Goal: Task Accomplishment & Management: Manage account settings

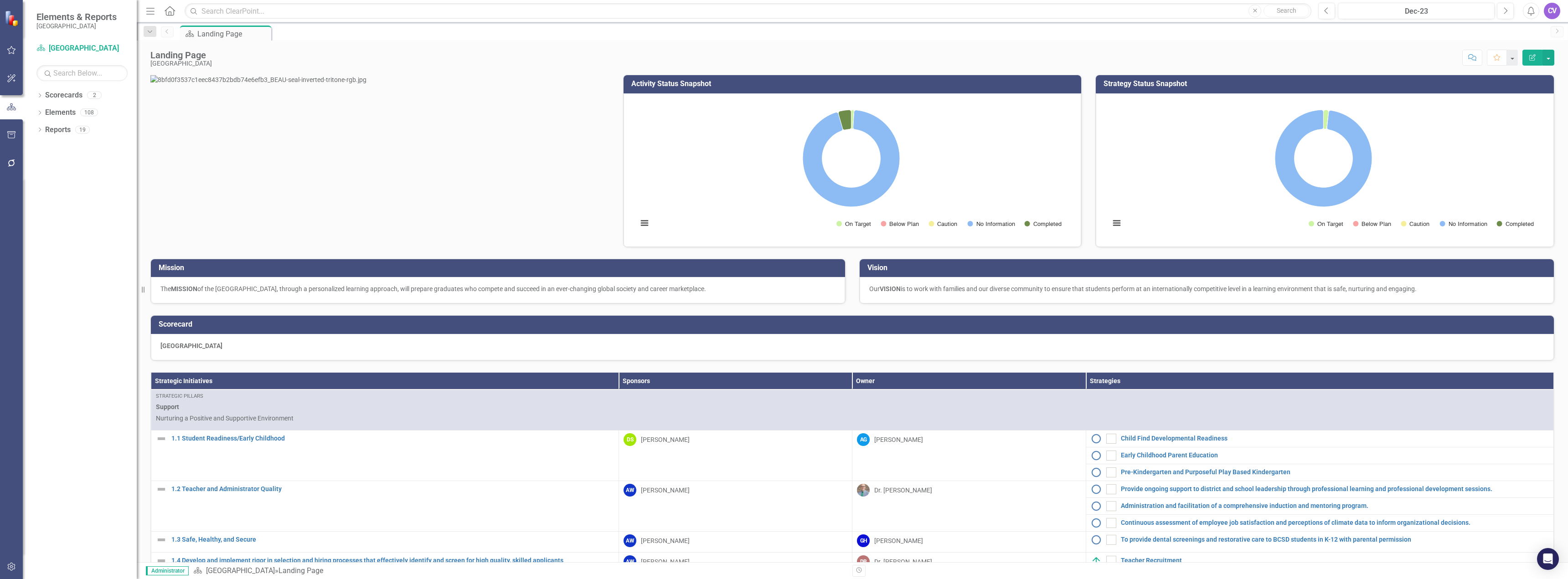
click at [13, 569] on icon "button" at bounding box center [12, 567] width 10 height 7
click at [57, 64] on link "Manage Users" at bounding box center [82, 63] width 91 height 10
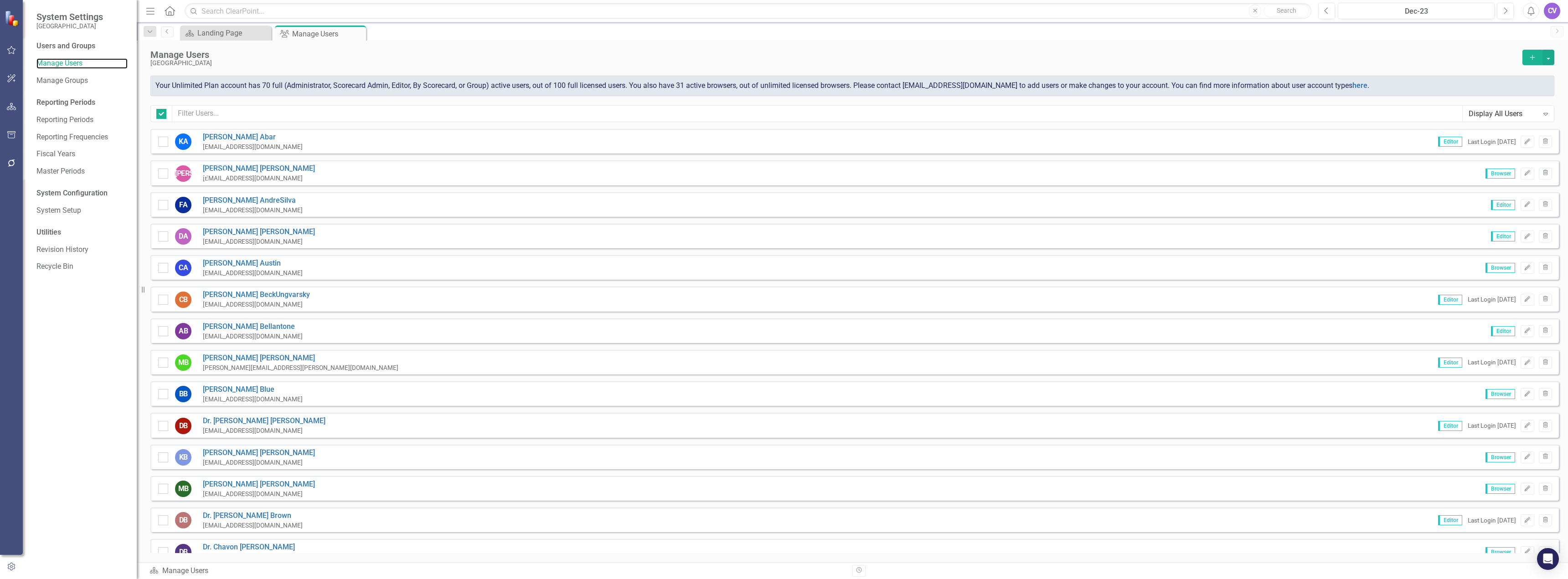
checkbox input "false"
click at [203, 113] on input "text" at bounding box center [817, 114] width 1290 height 17
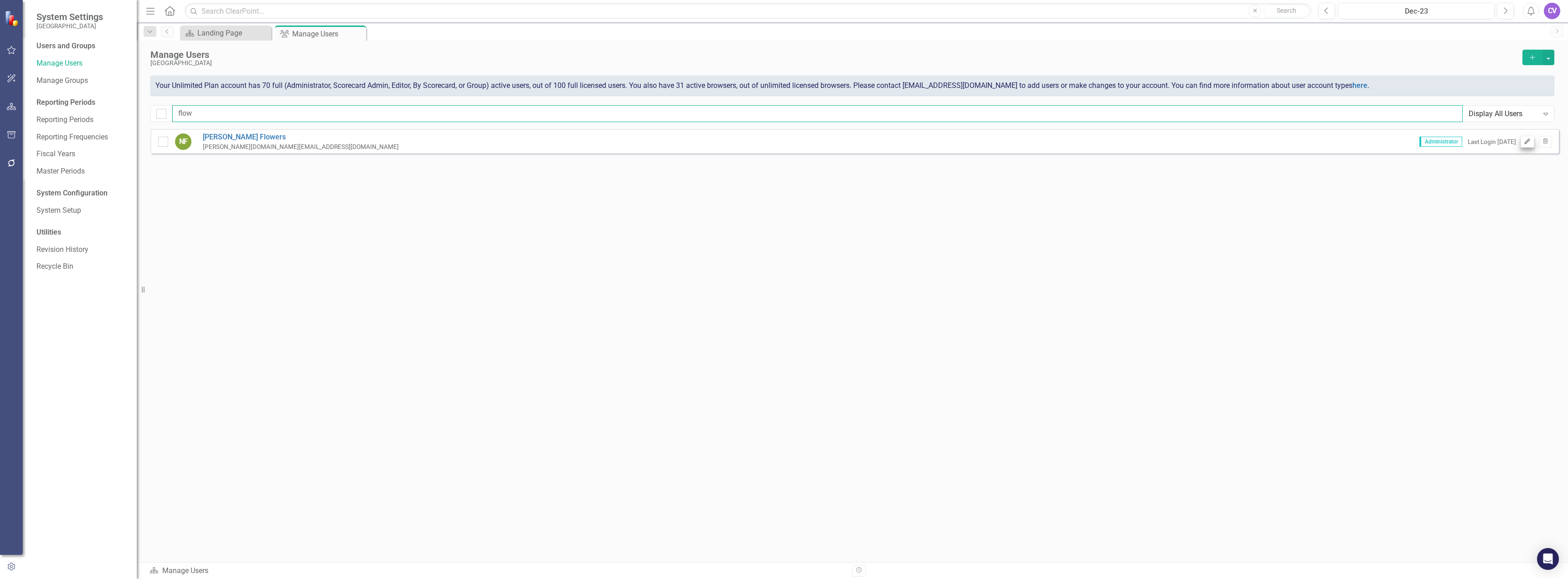
type input "flow"
click at [1524, 139] on icon "Edit" at bounding box center [1527, 141] width 7 height 5
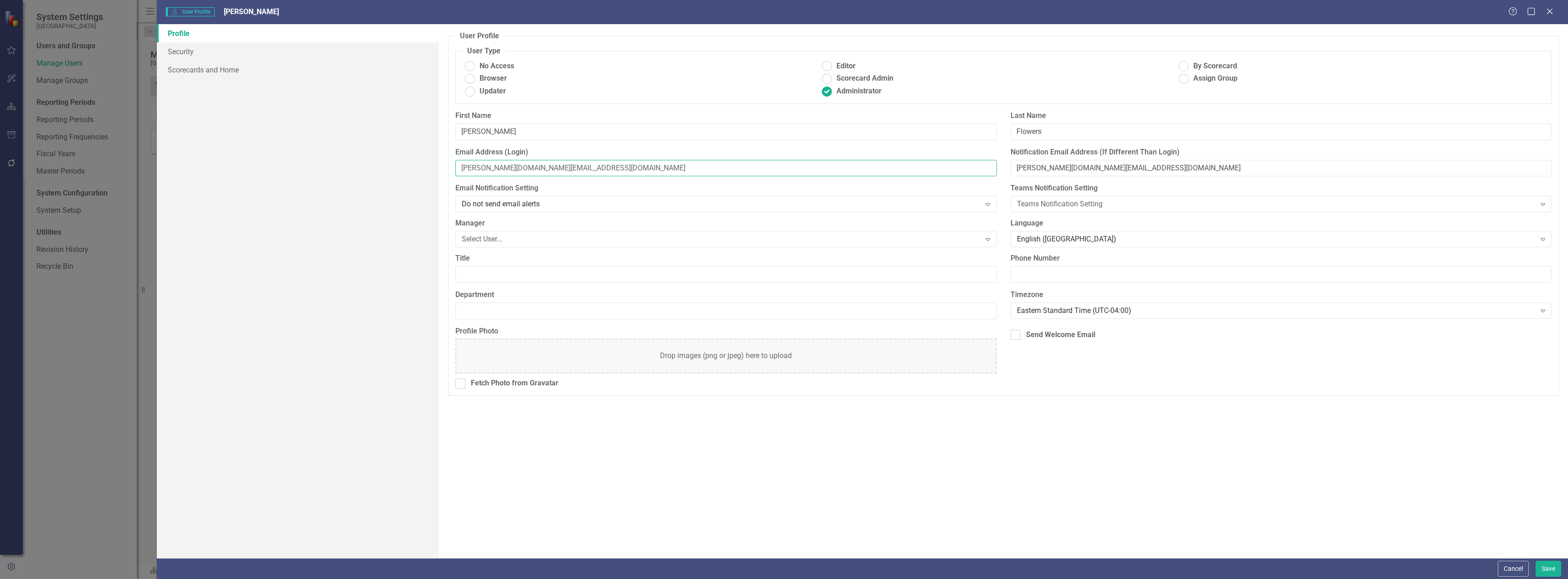
drag, startPoint x: 506, startPoint y: 166, endPoint x: 375, endPoint y: 166, distance: 131.0
click at [375, 166] on div "Profile Security Scorecards and Home User Profile ClearPoint has a wealth of op…" at bounding box center [863, 291] width 1411 height 534
type input "[EMAIL_ADDRESS][DOMAIN_NAME]"
click at [1549, 569] on button "Save" at bounding box center [1549, 569] width 26 height 16
